Goal: Task Accomplishment & Management: Complete application form

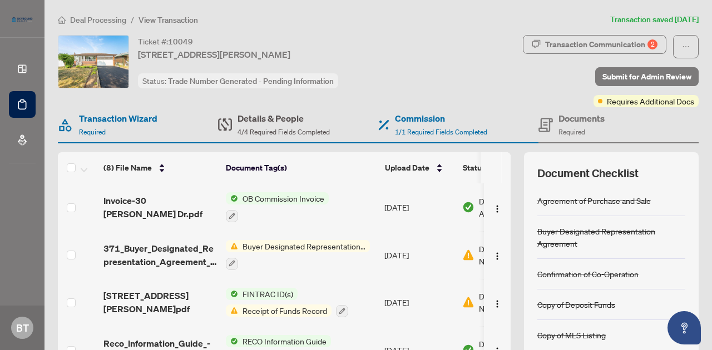
click at [278, 125] on div "Details & People 4/4 Required Fields Completed" at bounding box center [283, 125] width 92 height 26
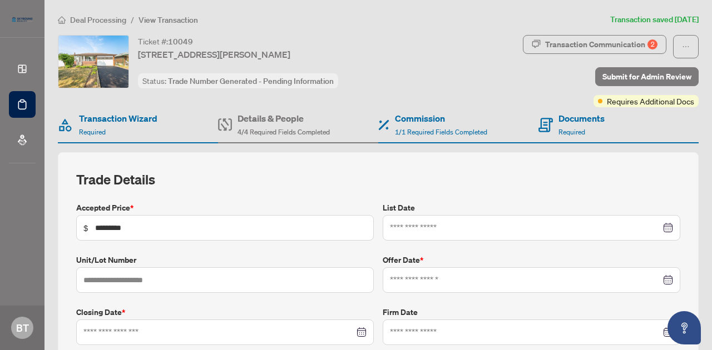
type input "**********"
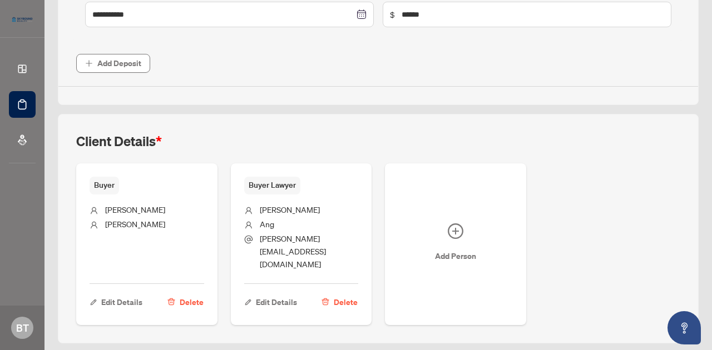
scroll to position [552, 0]
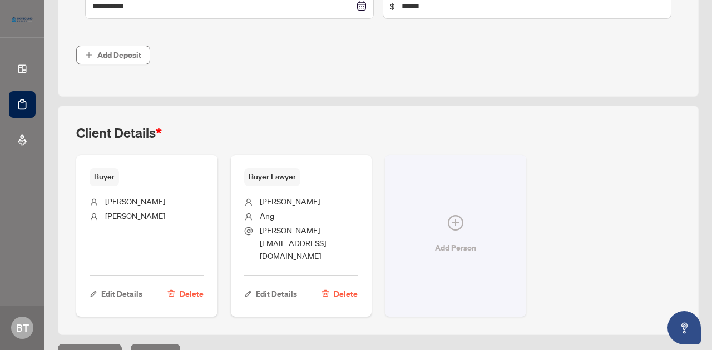
click at [463, 215] on icon "plus-circle" at bounding box center [456, 223] width 16 height 16
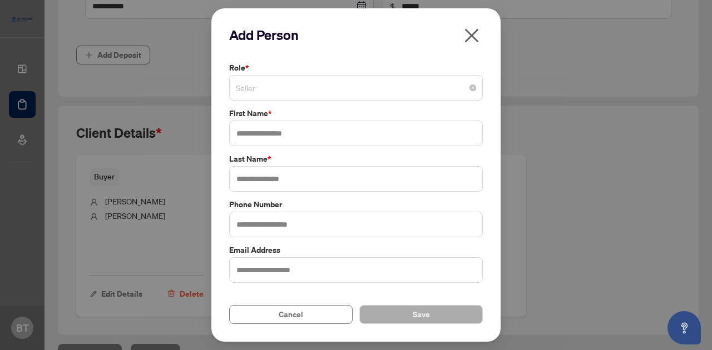
click at [271, 87] on span "Seller" at bounding box center [356, 87] width 240 height 21
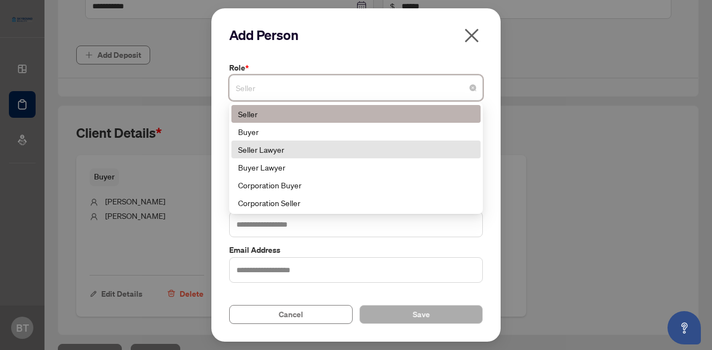
click at [271, 151] on div "Seller Lawyer" at bounding box center [356, 149] width 236 height 12
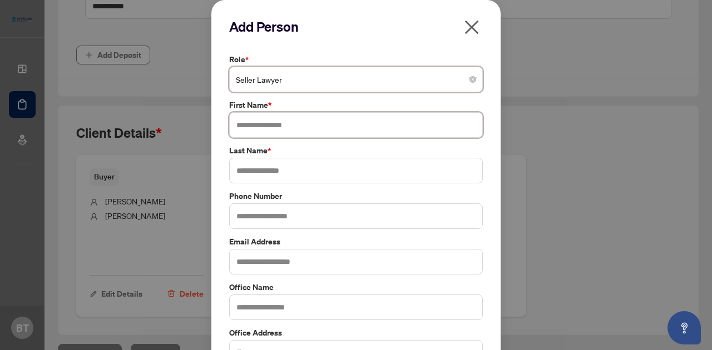
click at [266, 128] on input "text" at bounding box center [356, 125] width 254 height 26
